Goal: Register for event/course

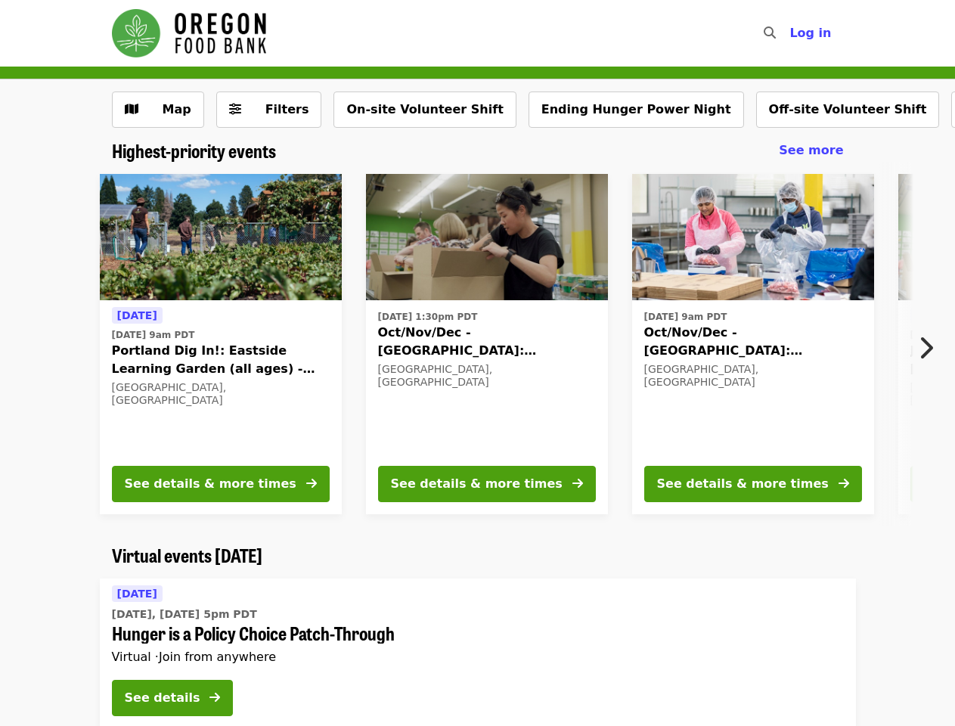
click at [774, 33] on icon "search icon" at bounding box center [770, 33] width 12 height 14
click at [814, 33] on span "Log in" at bounding box center [810, 33] width 42 height 14
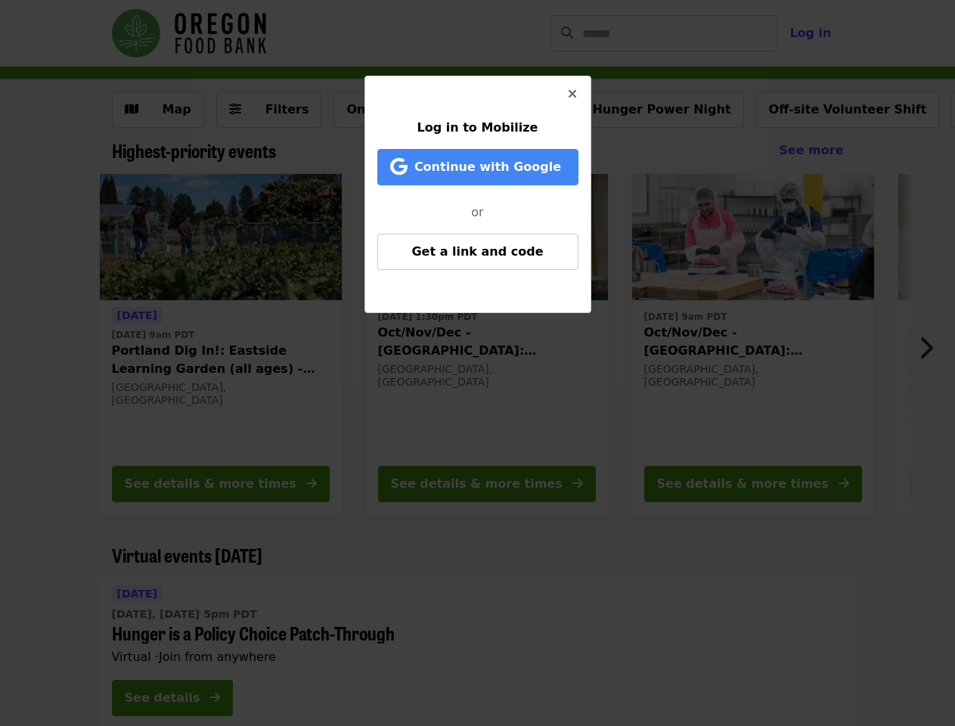
click at [259, 110] on div "Log in to Mobilize Continue with Google or Get a link and code" at bounding box center [477, 363] width 955 height 726
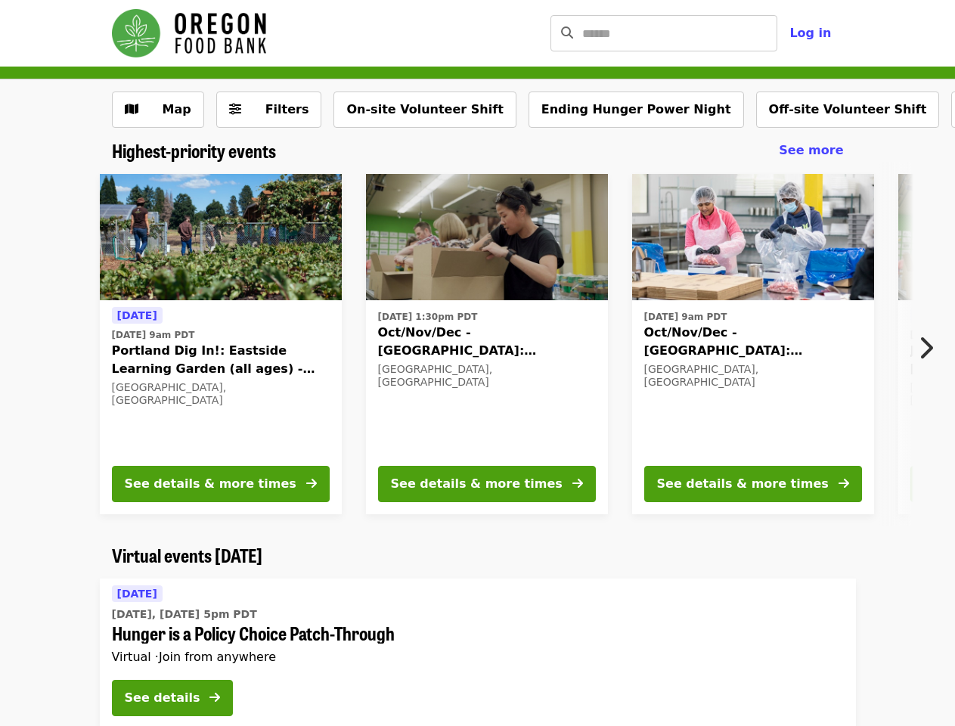
click at [395, 110] on button "On-site Volunteer Shift" at bounding box center [424, 109] width 182 height 36
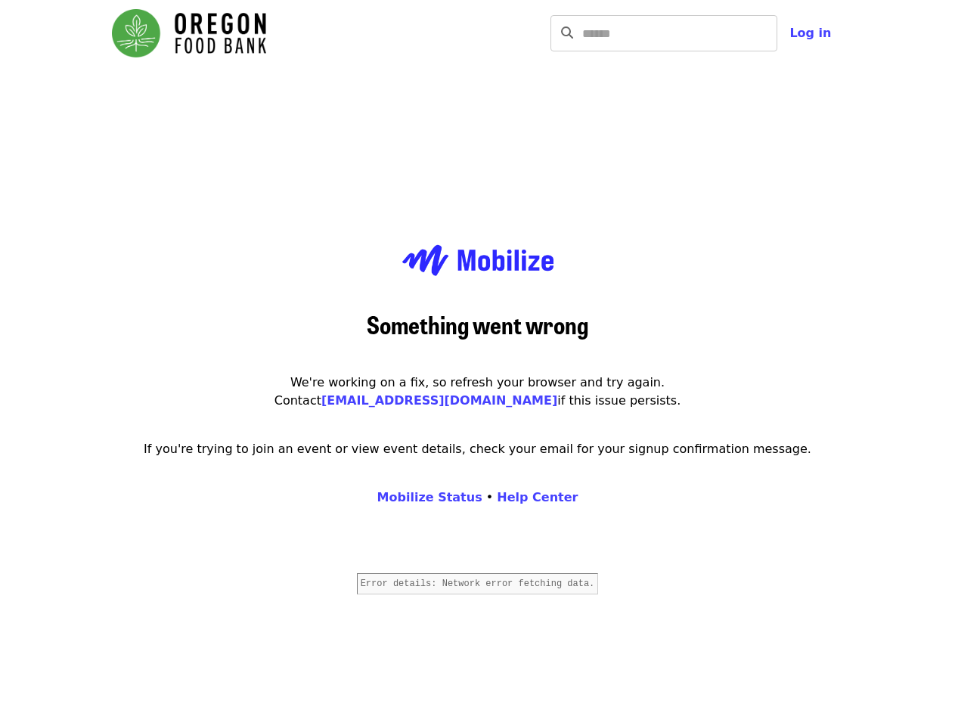
click at [572, 110] on div "Something went wrong We're working on a fix, so refresh your browser and try ag…" at bounding box center [478, 430] width 756 height 726
click at [750, 110] on div "Something went wrong We're working on a fix, so refresh your browser and try ag…" at bounding box center [478, 430] width 756 height 726
click at [874, 110] on main "Something went wrong We're working on a fix, so refresh your browser and try ag…" at bounding box center [477, 430] width 955 height 726
click at [938, 110] on main "Something went wrong We're working on a fix, so refresh your browser and try ag…" at bounding box center [477, 430] width 955 height 726
click at [930, 348] on main "Something went wrong We're working on a fix, so refresh your browser and try ag…" at bounding box center [477, 430] width 955 height 726
